Goal: Navigation & Orientation: Find specific page/section

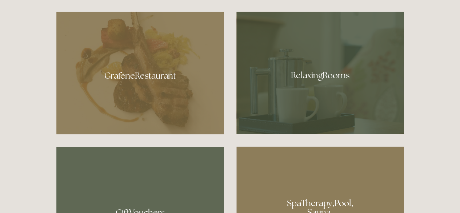
scroll to position [400, 0]
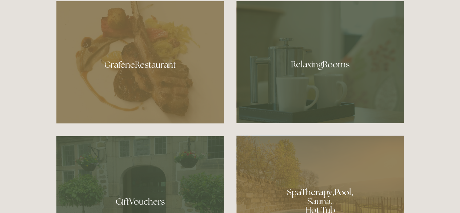
click at [144, 78] on div at bounding box center [139, 62] width 167 height 122
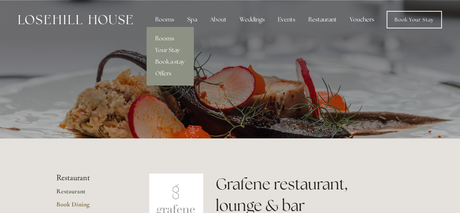
click at [171, 19] on div "Rooms" at bounding box center [164, 19] width 31 height 15
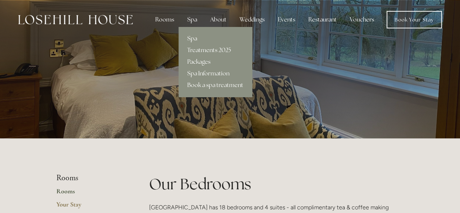
click at [193, 17] on div "Spa" at bounding box center [191, 19] width 21 height 15
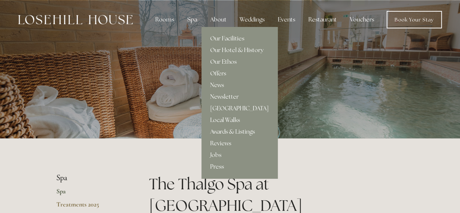
click at [215, 25] on div "About" at bounding box center [218, 19] width 28 height 15
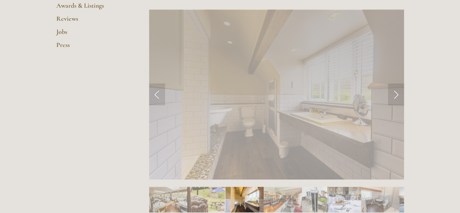
scroll to position [291, 0]
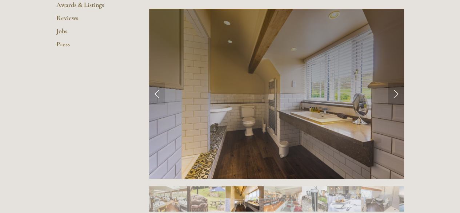
click at [393, 96] on link "Next Slide" at bounding box center [396, 93] width 16 height 22
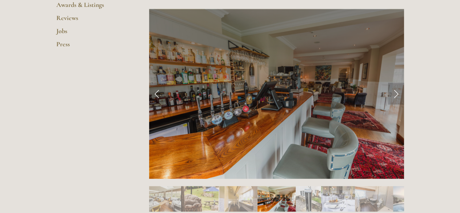
click at [396, 94] on link "Next Slide" at bounding box center [396, 93] width 16 height 22
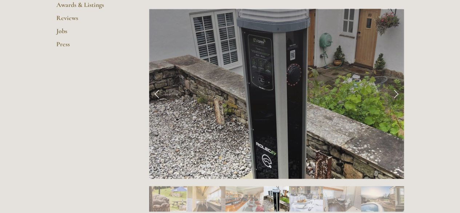
click at [396, 94] on link "Next Slide" at bounding box center [396, 93] width 16 height 22
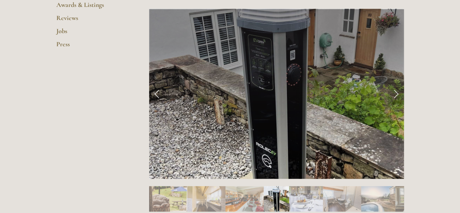
click at [396, 94] on link "Next Slide" at bounding box center [396, 93] width 16 height 22
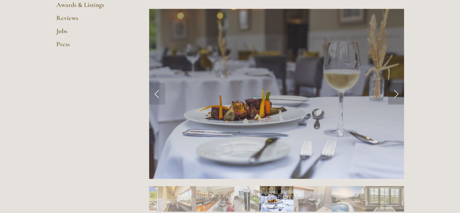
click at [396, 93] on link "Next Slide" at bounding box center [396, 93] width 16 height 22
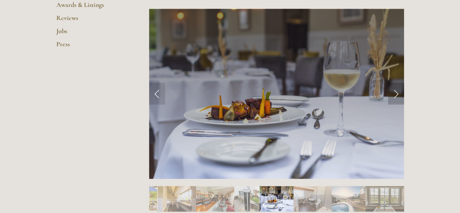
click at [396, 93] on link "Next Slide" at bounding box center [396, 93] width 16 height 22
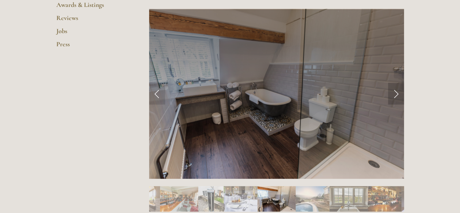
click at [396, 93] on link "Next Slide" at bounding box center [396, 93] width 16 height 22
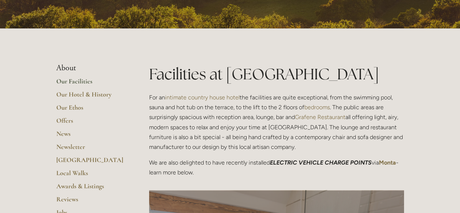
scroll to position [145, 0]
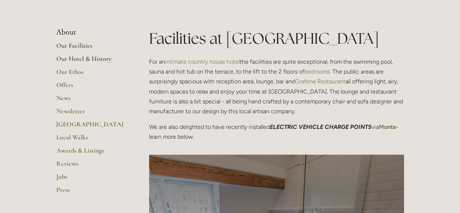
click at [88, 59] on link "Our Hotel & History" at bounding box center [90, 60] width 69 height 13
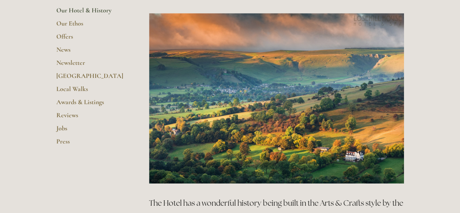
scroll to position [145, 0]
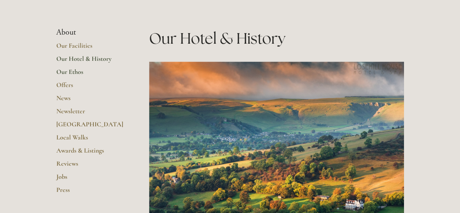
click at [76, 73] on link "Our Ethos" at bounding box center [90, 74] width 69 height 13
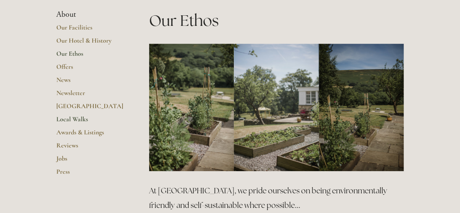
scroll to position [145, 0]
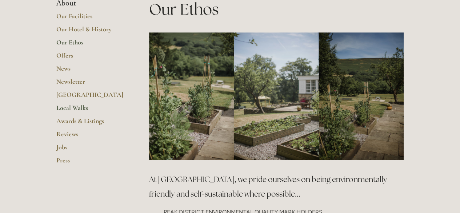
click at [70, 107] on link "Local Walks" at bounding box center [90, 110] width 69 height 13
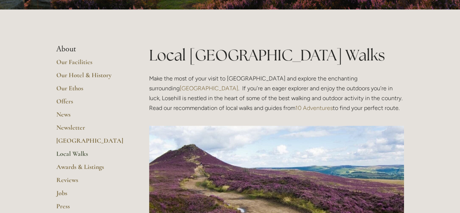
scroll to position [109, 0]
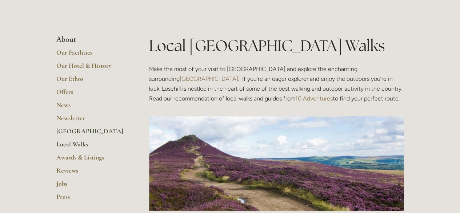
click at [74, 130] on link "[GEOGRAPHIC_DATA]" at bounding box center [90, 133] width 69 height 13
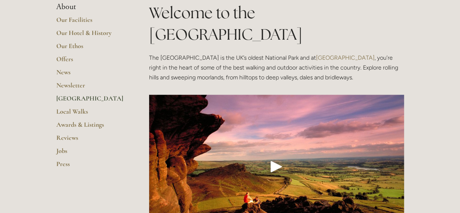
scroll to position [145, 0]
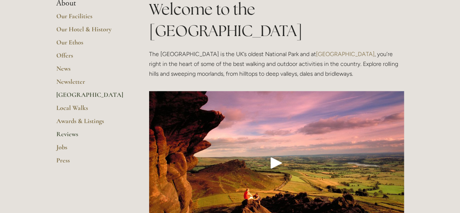
click at [69, 134] on link "Reviews" at bounding box center [90, 136] width 69 height 13
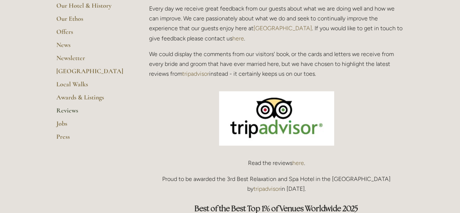
scroll to position [145, 0]
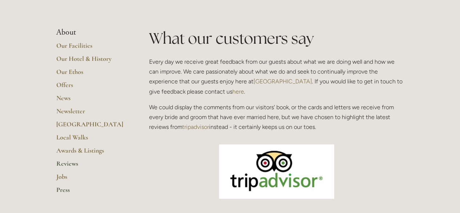
click at [63, 188] on link "Press" at bounding box center [90, 191] width 69 height 13
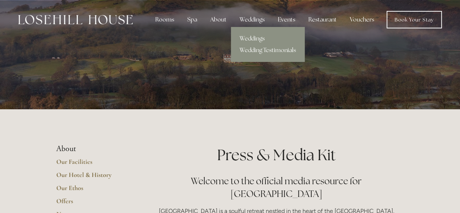
click at [251, 24] on div "Weddings" at bounding box center [252, 19] width 37 height 15
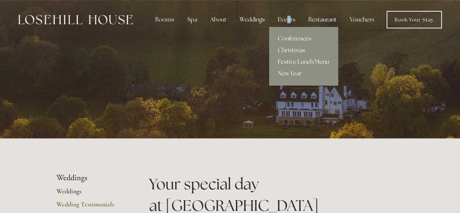
click at [290, 25] on div "Events" at bounding box center [286, 19] width 29 height 15
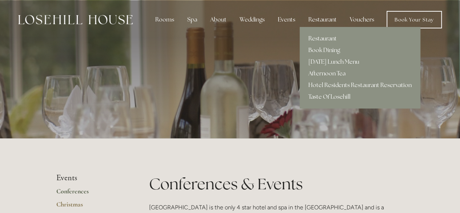
click at [326, 73] on link "Afternoon Tea" at bounding box center [359, 74] width 121 height 12
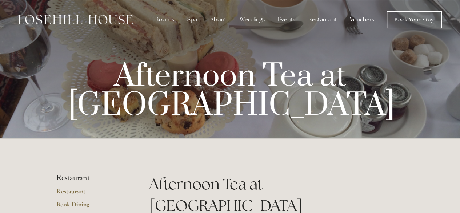
click at [362, 18] on link "Vouchers" at bounding box center [362, 19] width 36 height 15
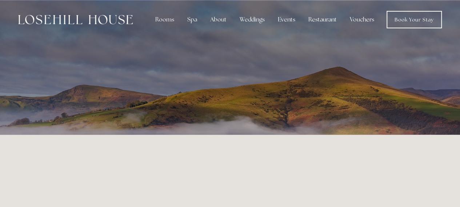
click at [118, 13] on div at bounding box center [75, 19] width 114 height 17
click at [113, 21] on img at bounding box center [75, 19] width 114 height 9
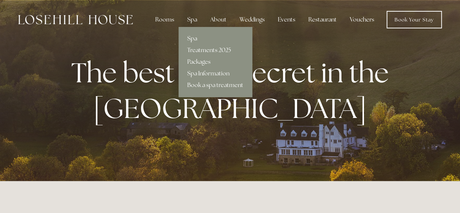
click at [192, 24] on div "Spa" at bounding box center [191, 19] width 21 height 15
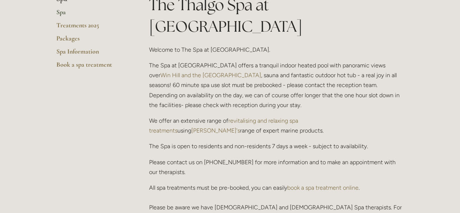
scroll to position [109, 0]
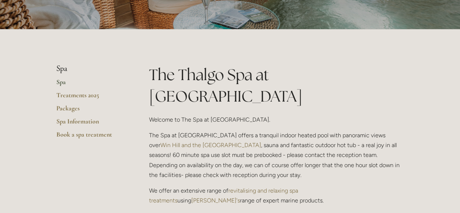
click at [61, 82] on link "Spa" at bounding box center [90, 84] width 69 height 13
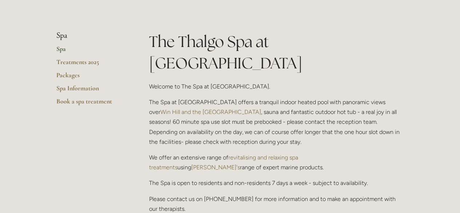
scroll to position [145, 0]
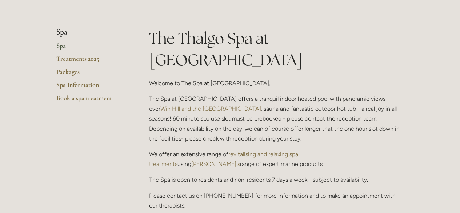
click at [63, 30] on li "Spa" at bounding box center [90, 32] width 69 height 9
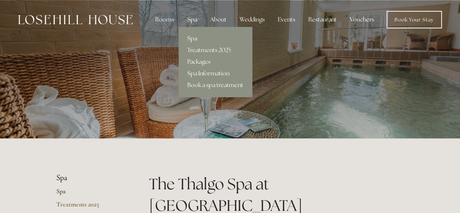
click at [193, 20] on div "Spa" at bounding box center [191, 19] width 21 height 15
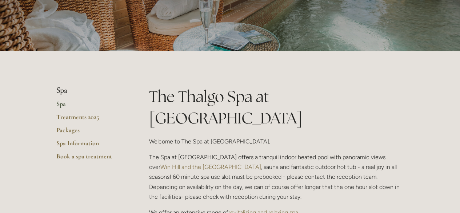
scroll to position [145, 0]
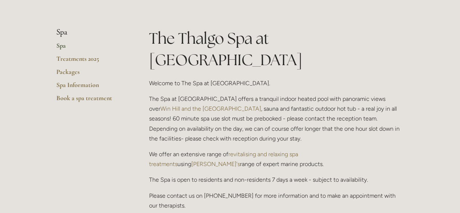
click at [58, 48] on link "Spa" at bounding box center [90, 47] width 69 height 13
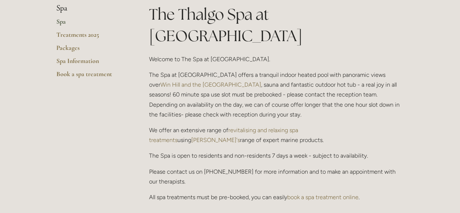
scroll to position [109, 0]
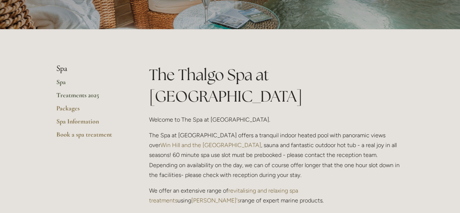
click at [86, 93] on link "Treatments 2025" at bounding box center [90, 97] width 69 height 13
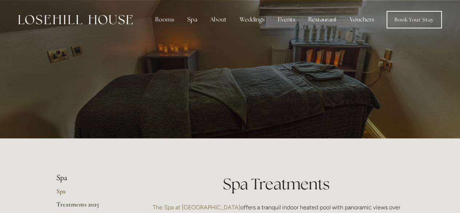
click at [114, 21] on img at bounding box center [75, 19] width 114 height 9
